Goal: Register for event/course

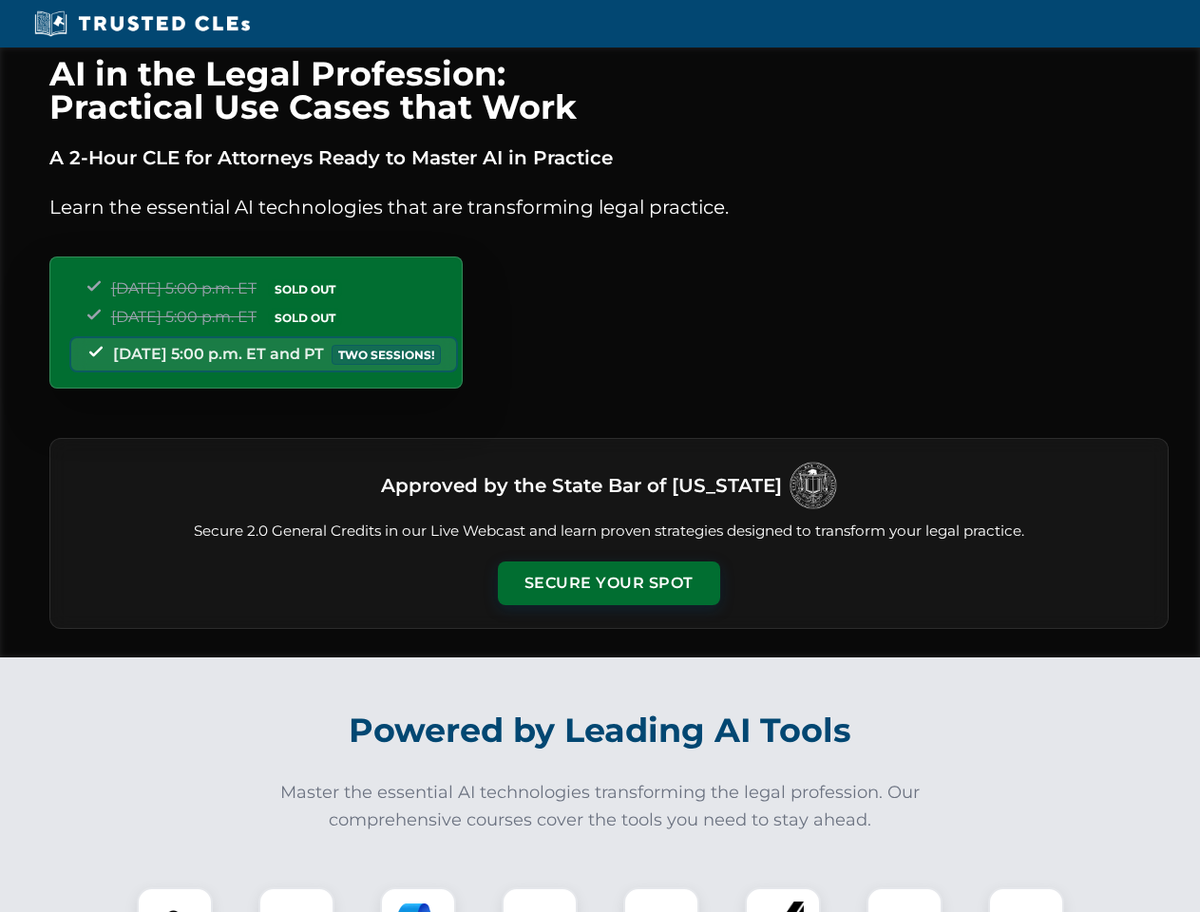
click at [608, 583] on button "Secure Your Spot" at bounding box center [609, 583] width 222 height 44
click at [175, 900] on img at bounding box center [174, 925] width 55 height 55
